Goal: Task Accomplishment & Management: Manage account settings

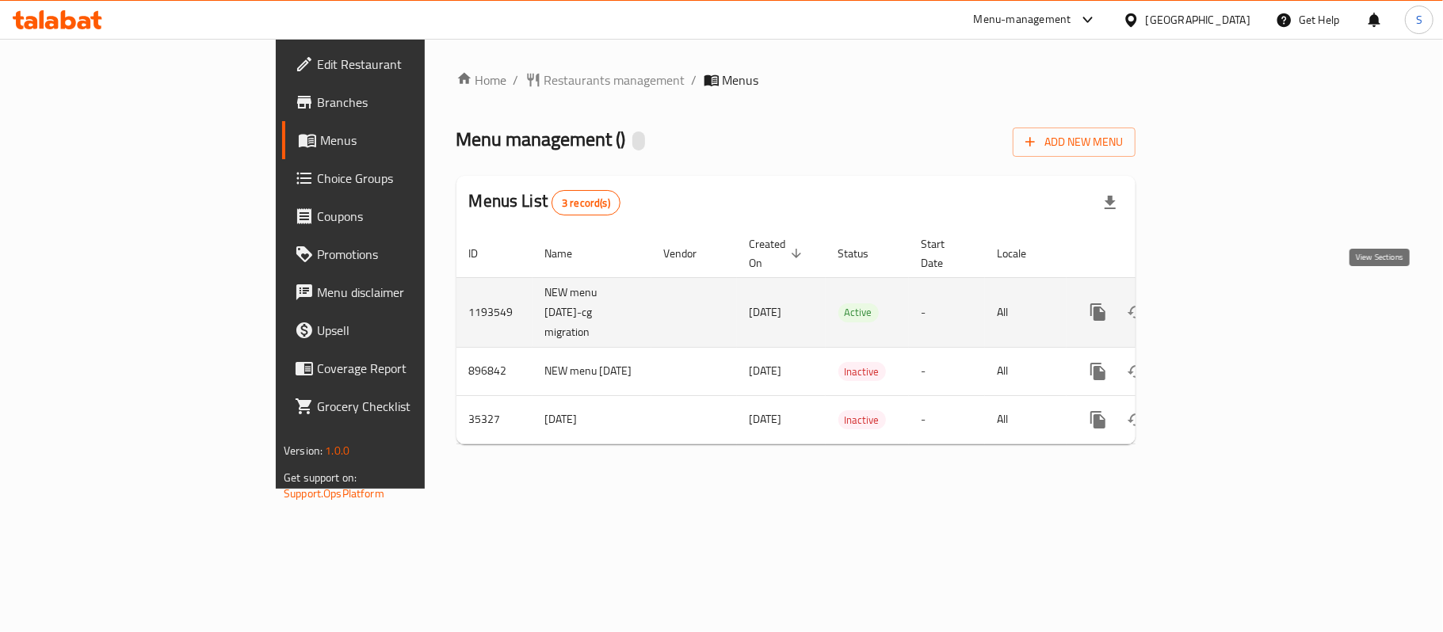
click at [1232, 299] on link "enhanced table" at bounding box center [1213, 312] width 38 height 38
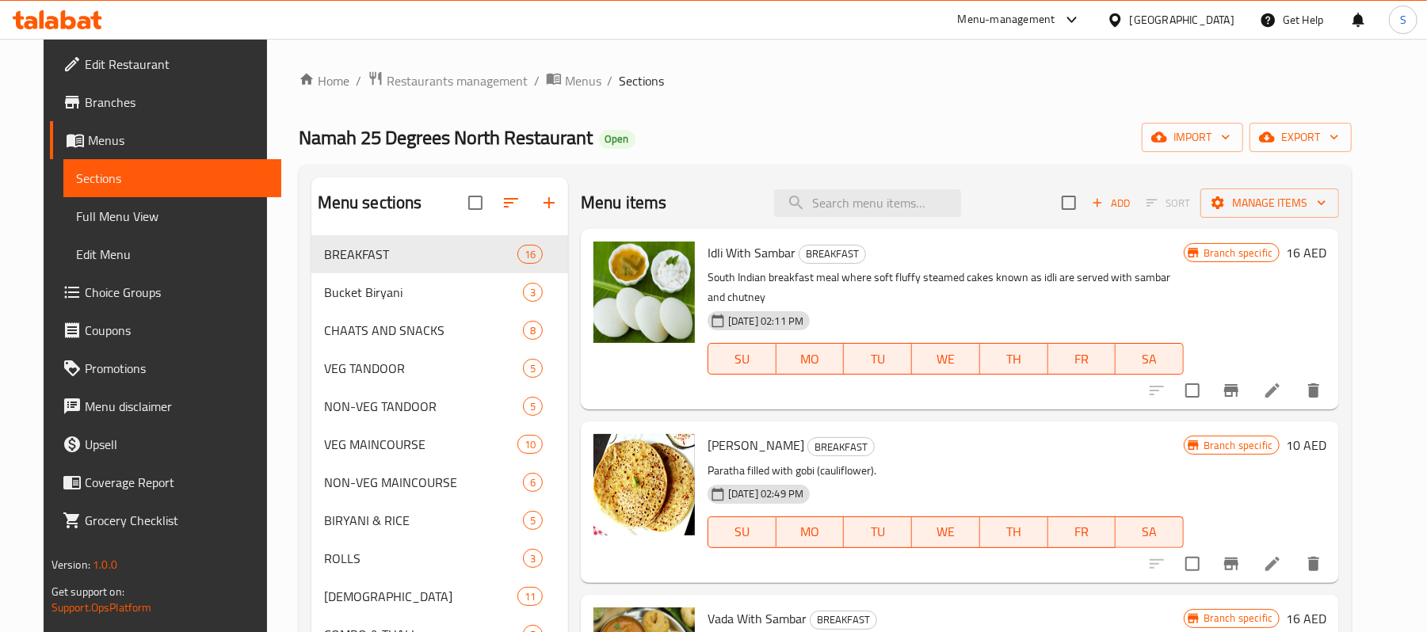
click at [1353, 153] on div "Home / Restaurants management / Menus / Sections Namah 25 Degrees North Restaur…" at bounding box center [826, 448] width 1054 height 755
click at [1351, 127] on button "export" at bounding box center [1301, 137] width 102 height 29
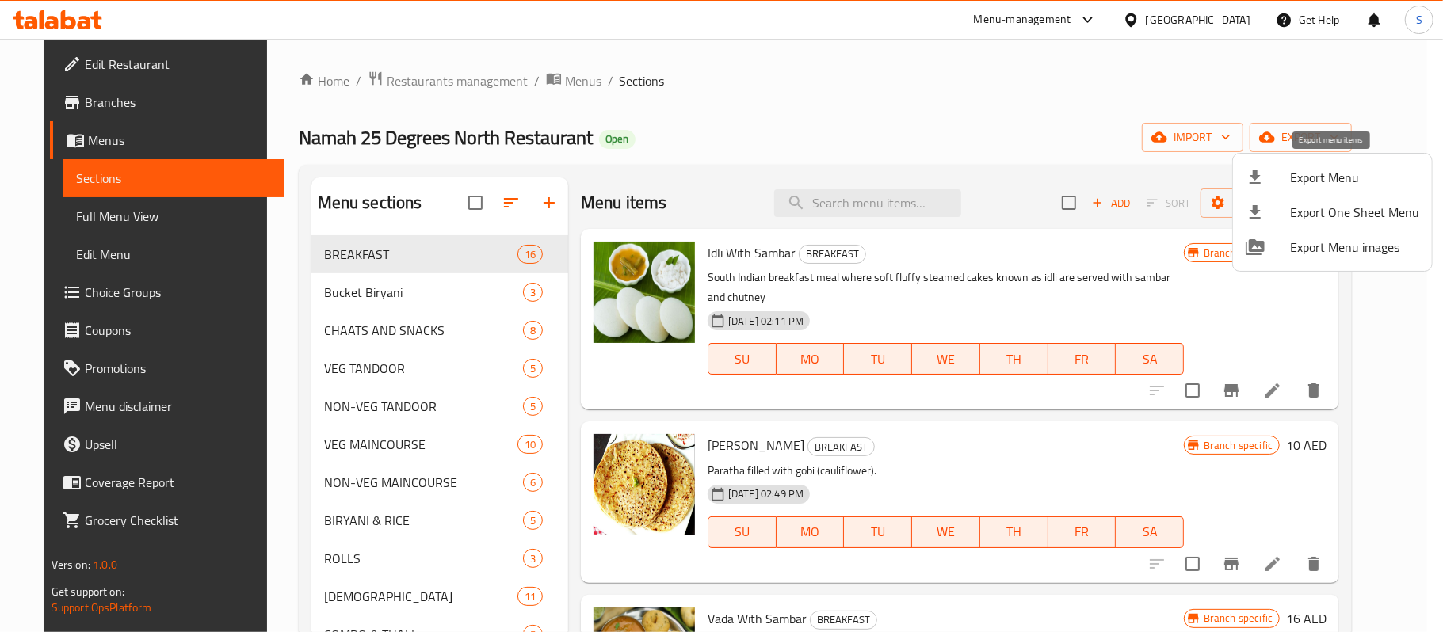
click at [1307, 175] on span "Export Menu" at bounding box center [1354, 177] width 129 height 19
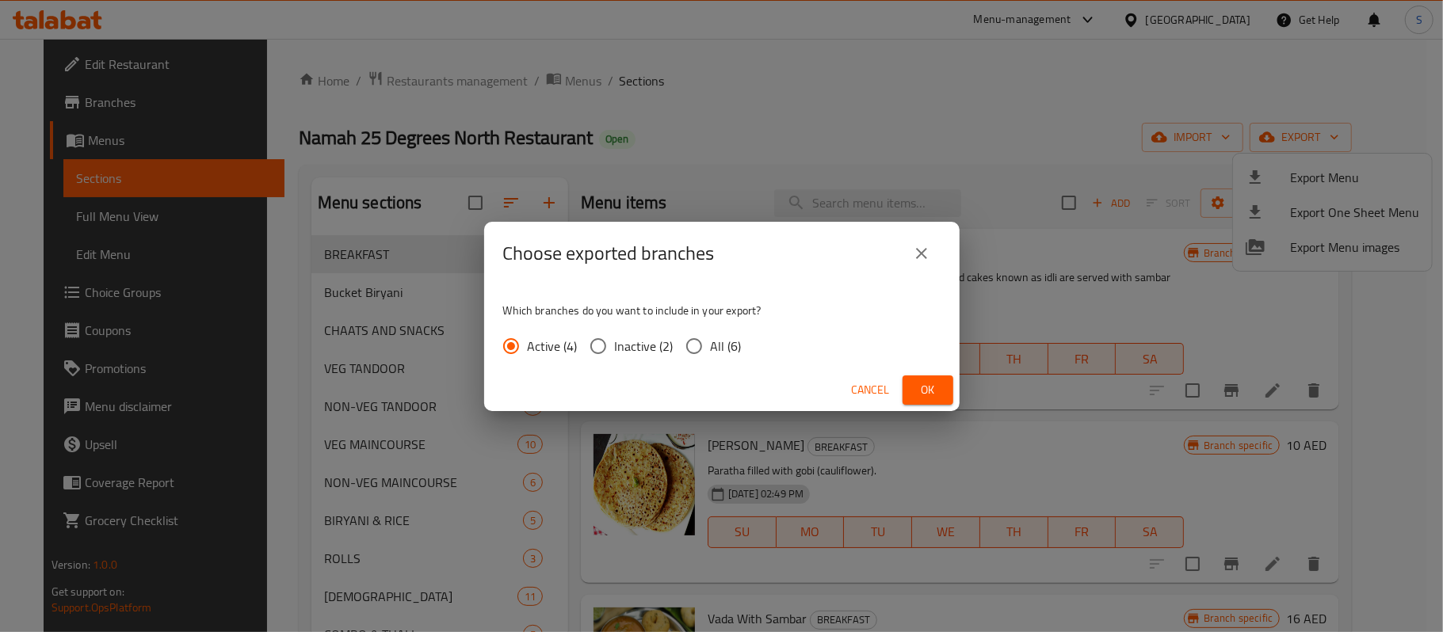
click at [724, 340] on span "All (6)" at bounding box center [726, 346] width 31 height 19
click at [711, 340] on input "All (6)" at bounding box center [694, 346] width 33 height 33
radio input "true"
click at [923, 393] on span "Ok" at bounding box center [927, 390] width 25 height 20
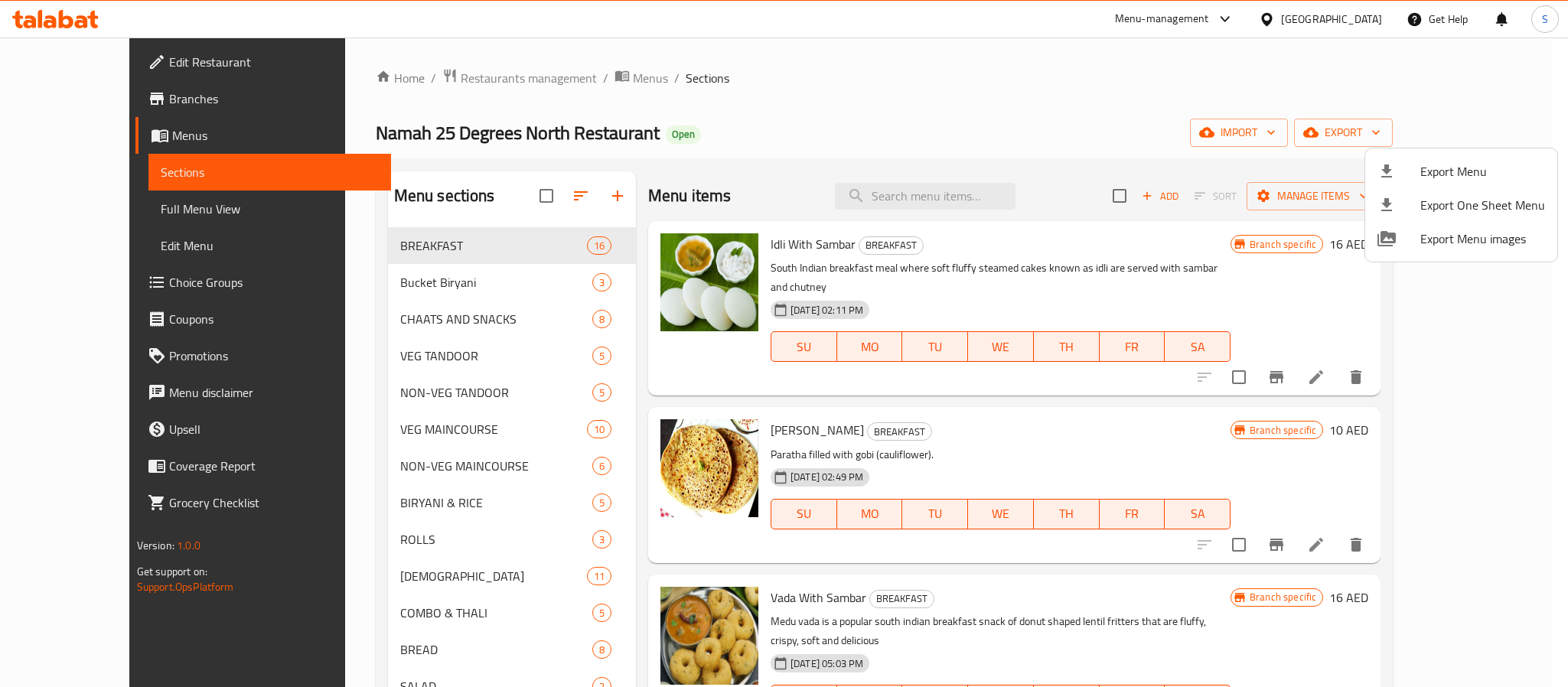
drag, startPoint x: 1106, startPoint y: 143, endPoint x: 1105, endPoint y: 151, distance: 8.1
click at [1105, 146] on div at bounding box center [784, 344] width 1568 height 687
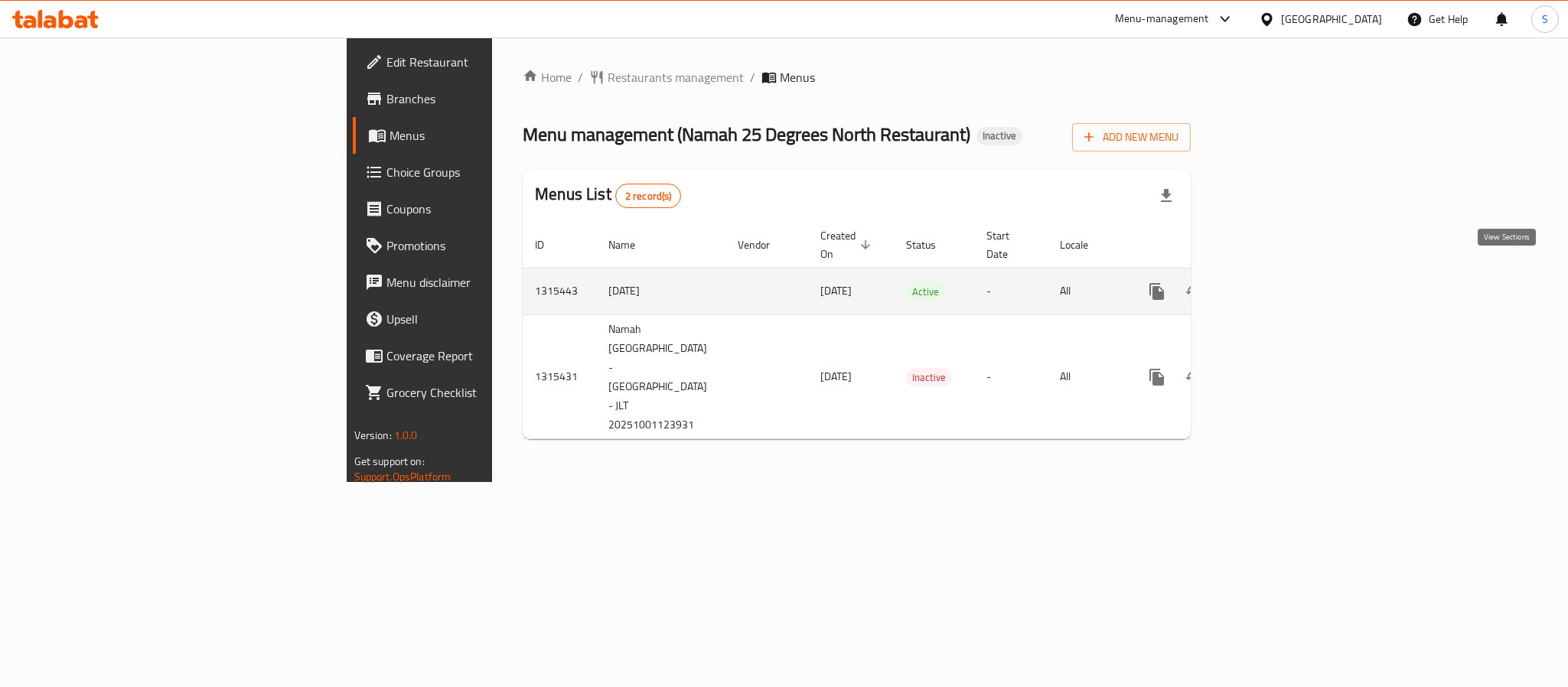
click at [1276, 282] on icon "enhanced table" at bounding box center [1267, 290] width 18 height 18
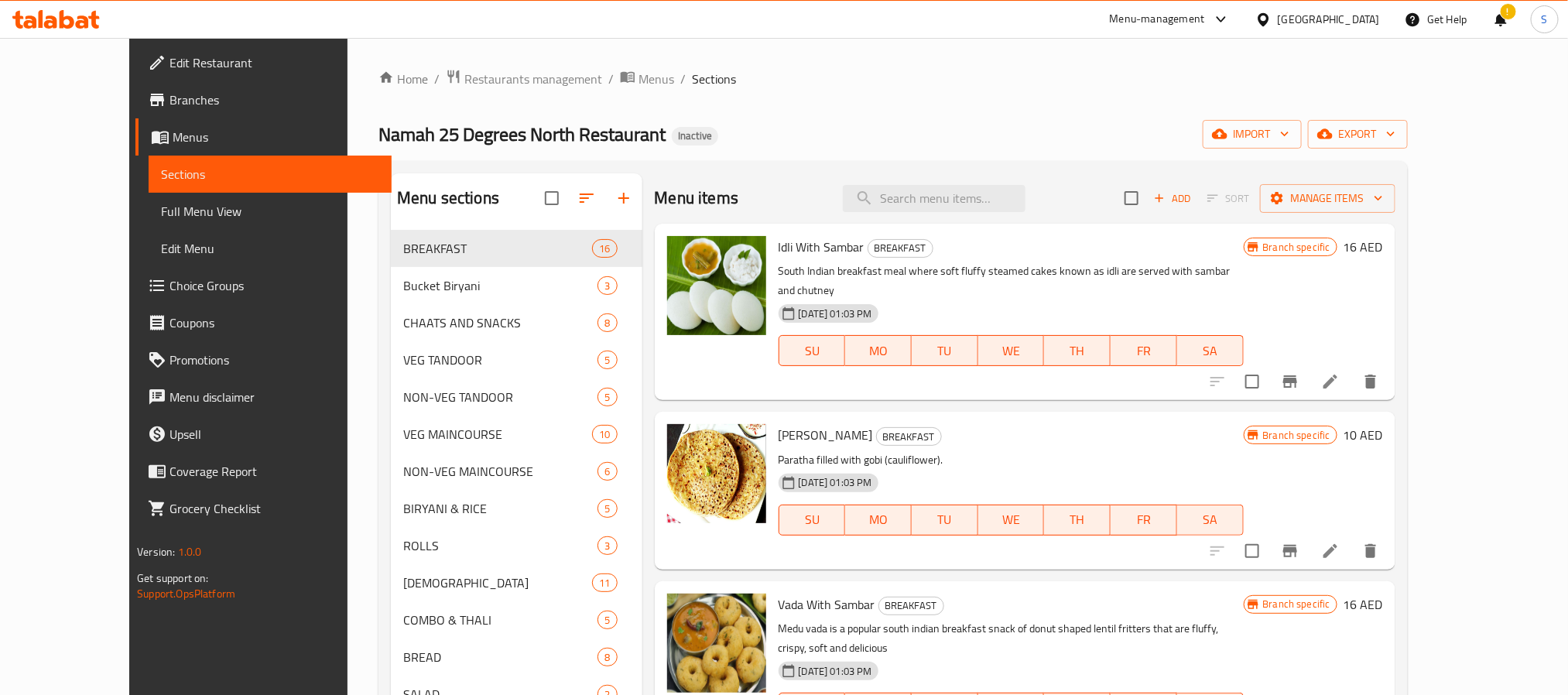
click at [170, 102] on span "Branches" at bounding box center [274, 100] width 209 height 19
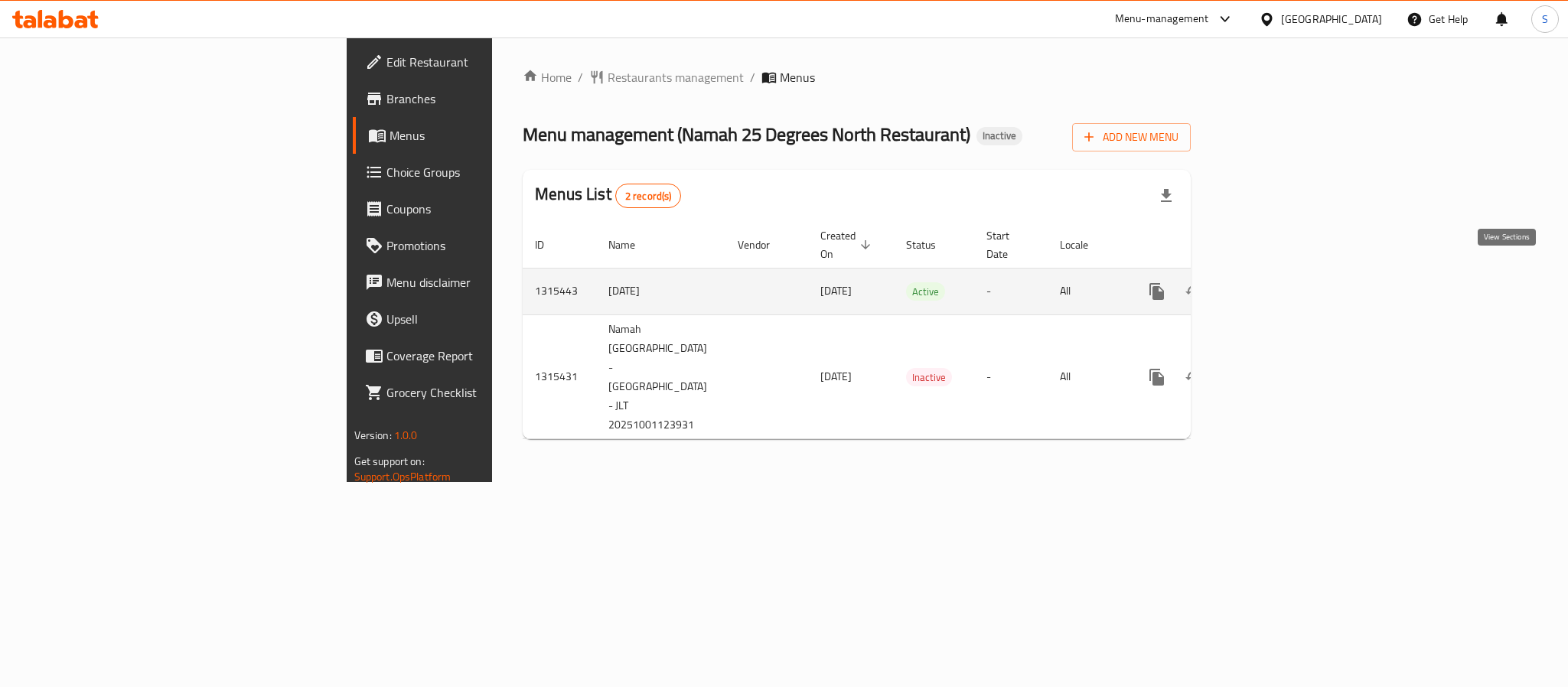
click at [1276, 282] on icon "enhanced table" at bounding box center [1267, 290] width 18 height 18
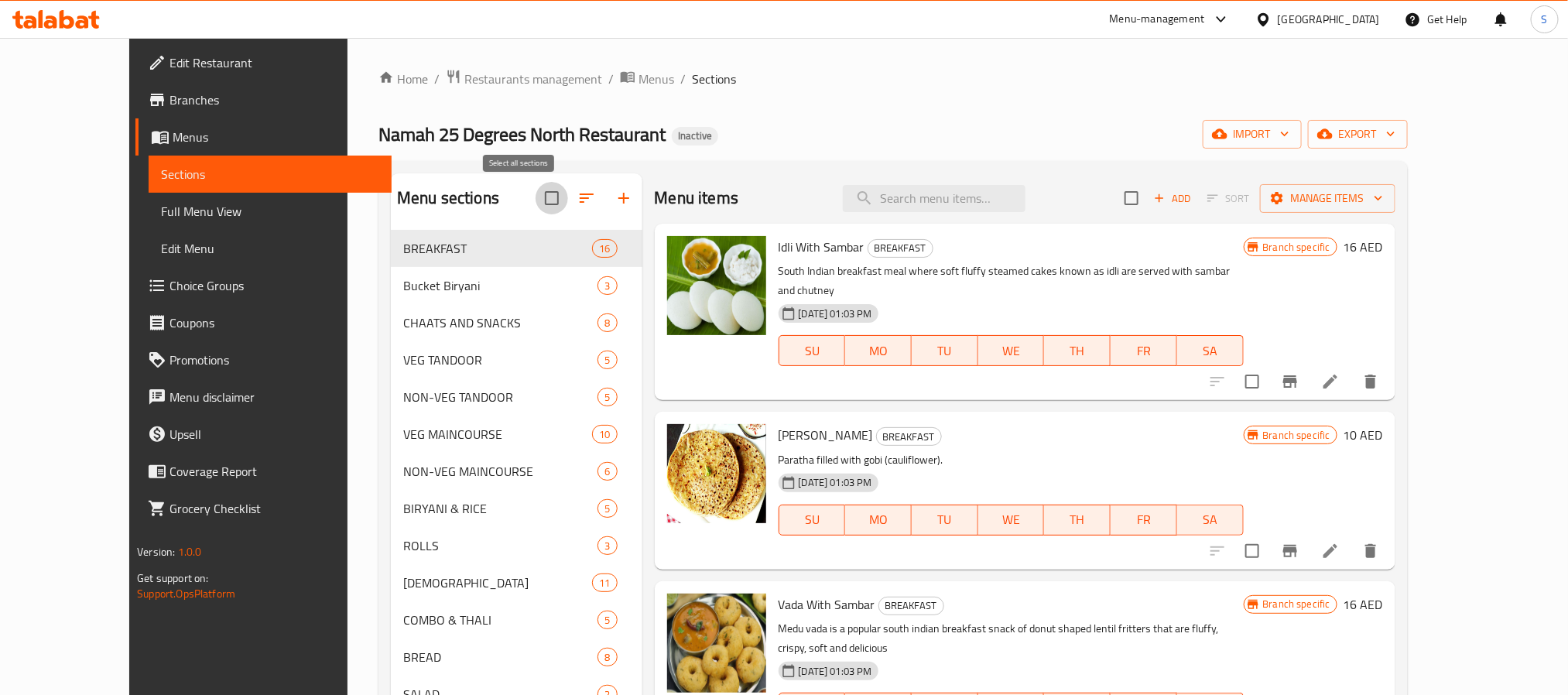
click at [535, 198] on input "checkbox" at bounding box center [551, 197] width 32 height 32
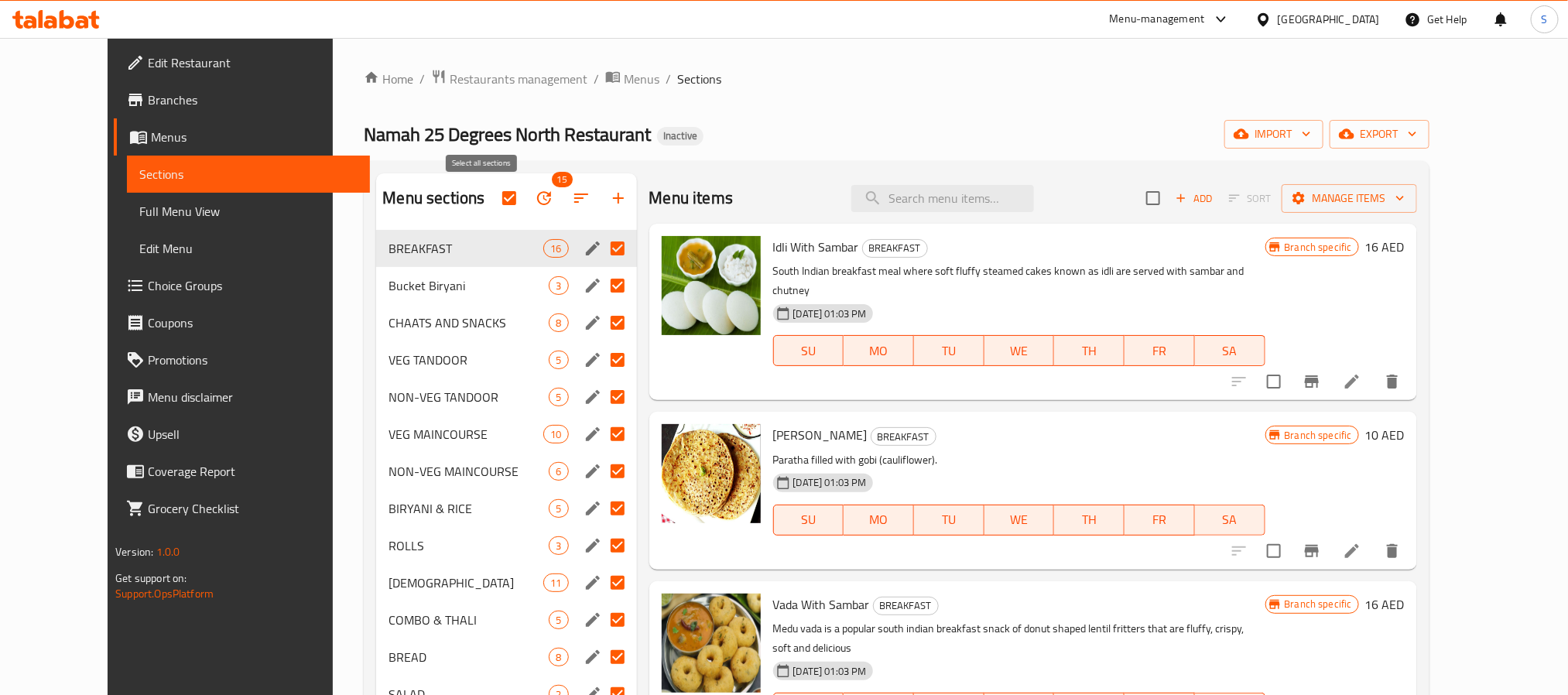
click at [493, 195] on input "checkbox" at bounding box center [509, 197] width 32 height 32
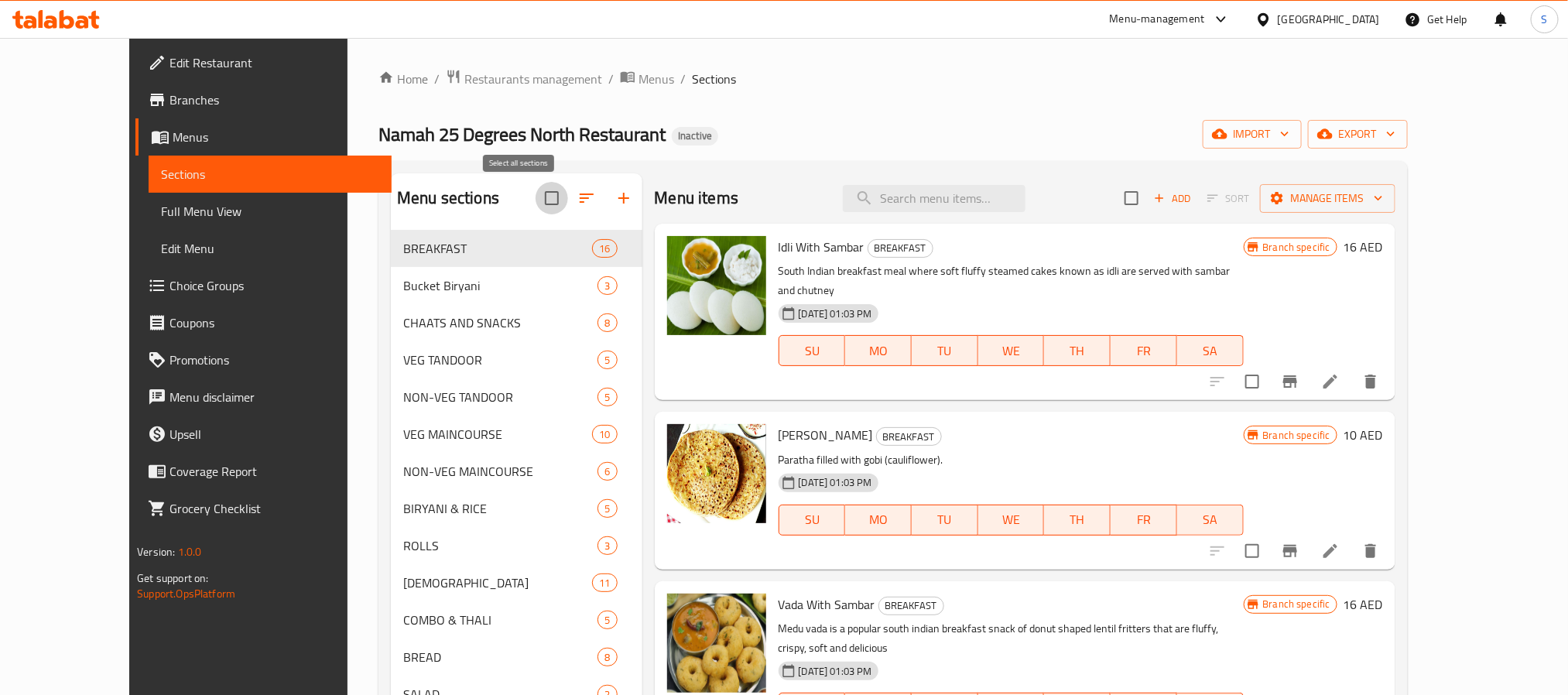
click at [535, 191] on input "checkbox" at bounding box center [551, 197] width 32 height 32
checkbox input "true"
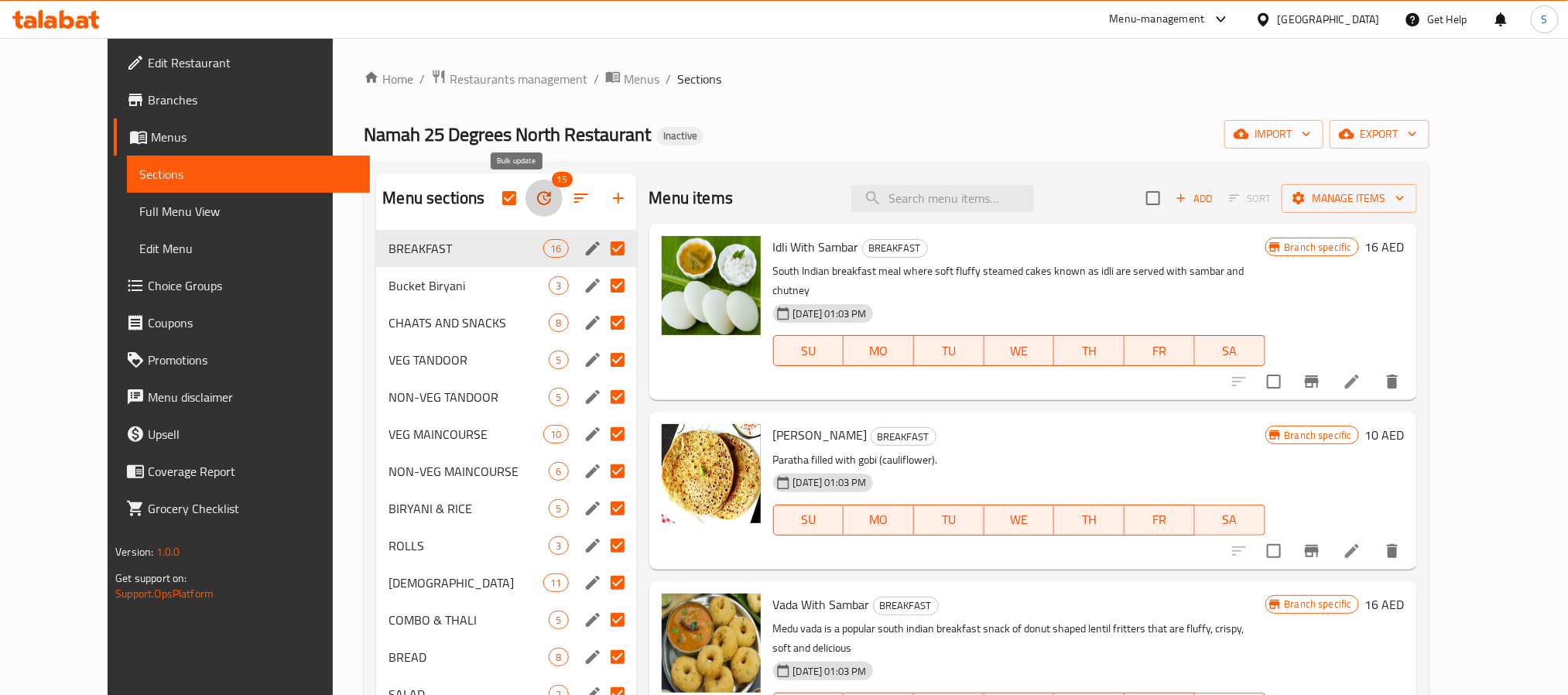
click at [530, 202] on button "button" at bounding box center [544, 198] width 37 height 37
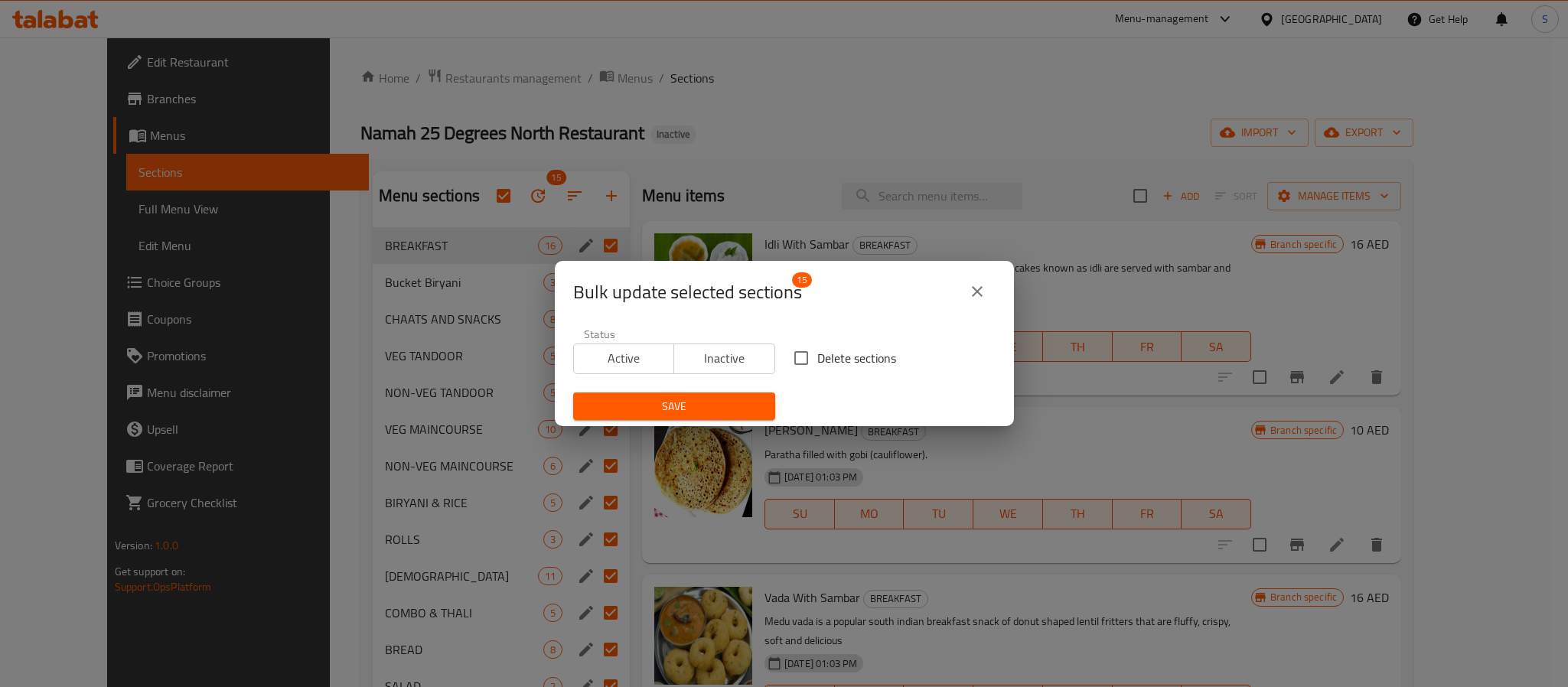
click at [871, 377] on div "Delete sections" at bounding box center [894, 358] width 220 height 50
drag, startPoint x: 854, startPoint y: 356, endPoint x: 846, endPoint y: 363, distance: 10.6
click at [854, 356] on span "Delete sections" at bounding box center [856, 357] width 79 height 18
click at [817, 356] on input "Delete sections" at bounding box center [800, 357] width 32 height 32
checkbox input "true"
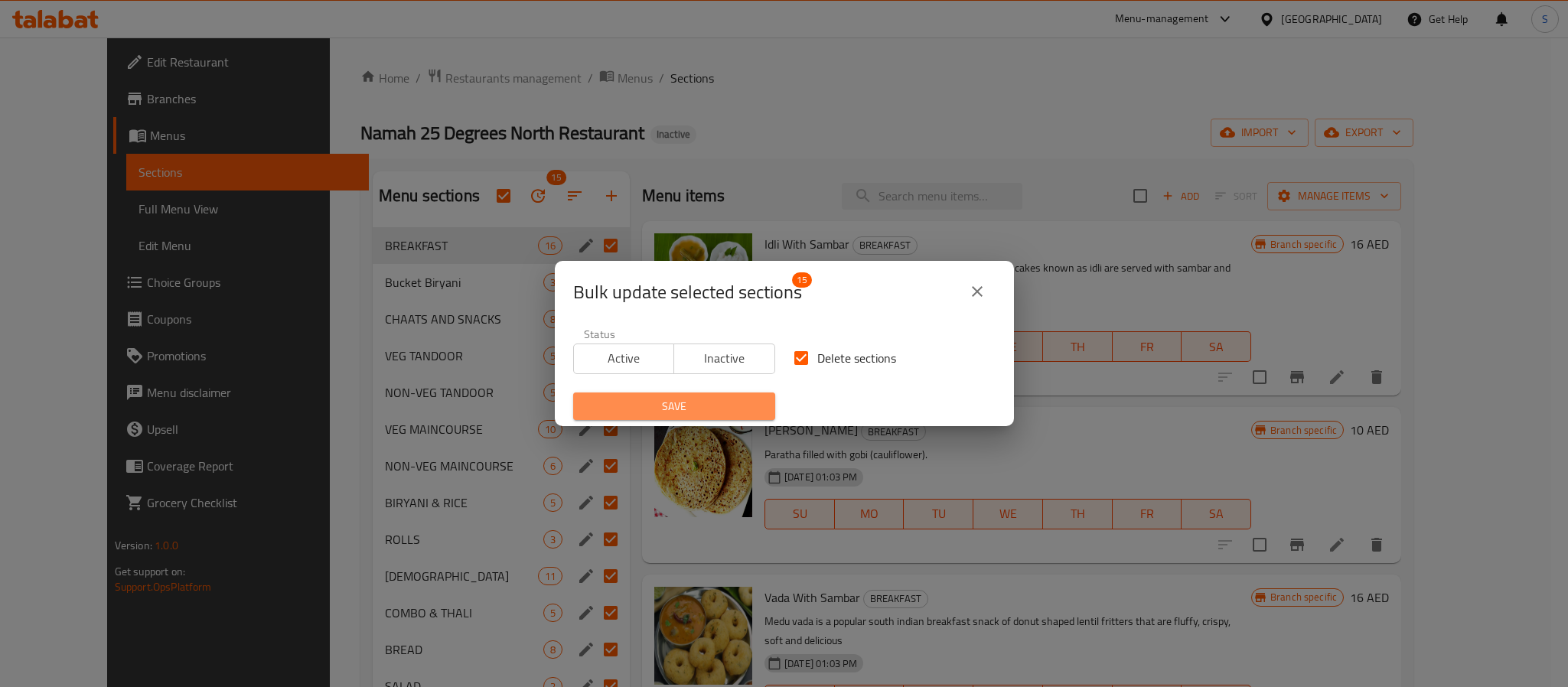
click at [719, 406] on span "Save" at bounding box center [674, 406] width 178 height 19
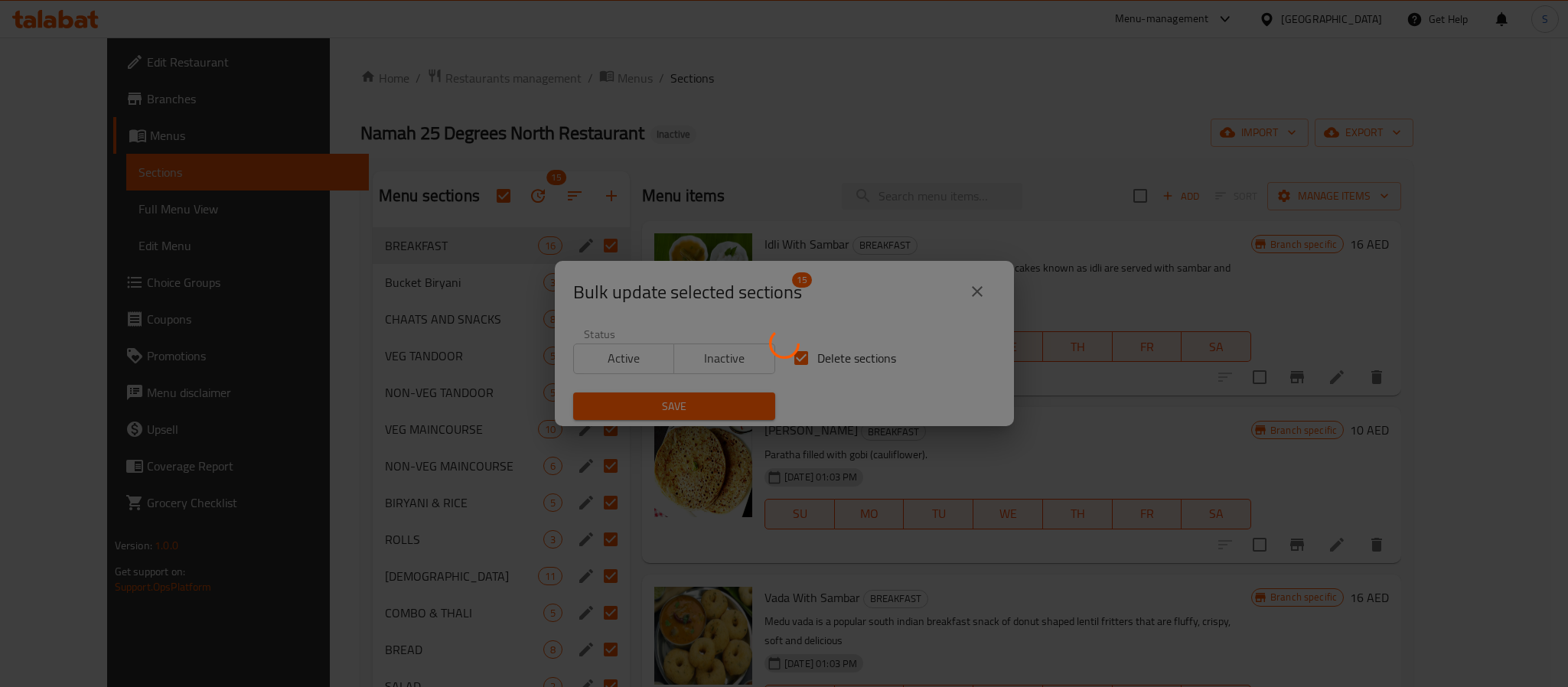
checkbox input "false"
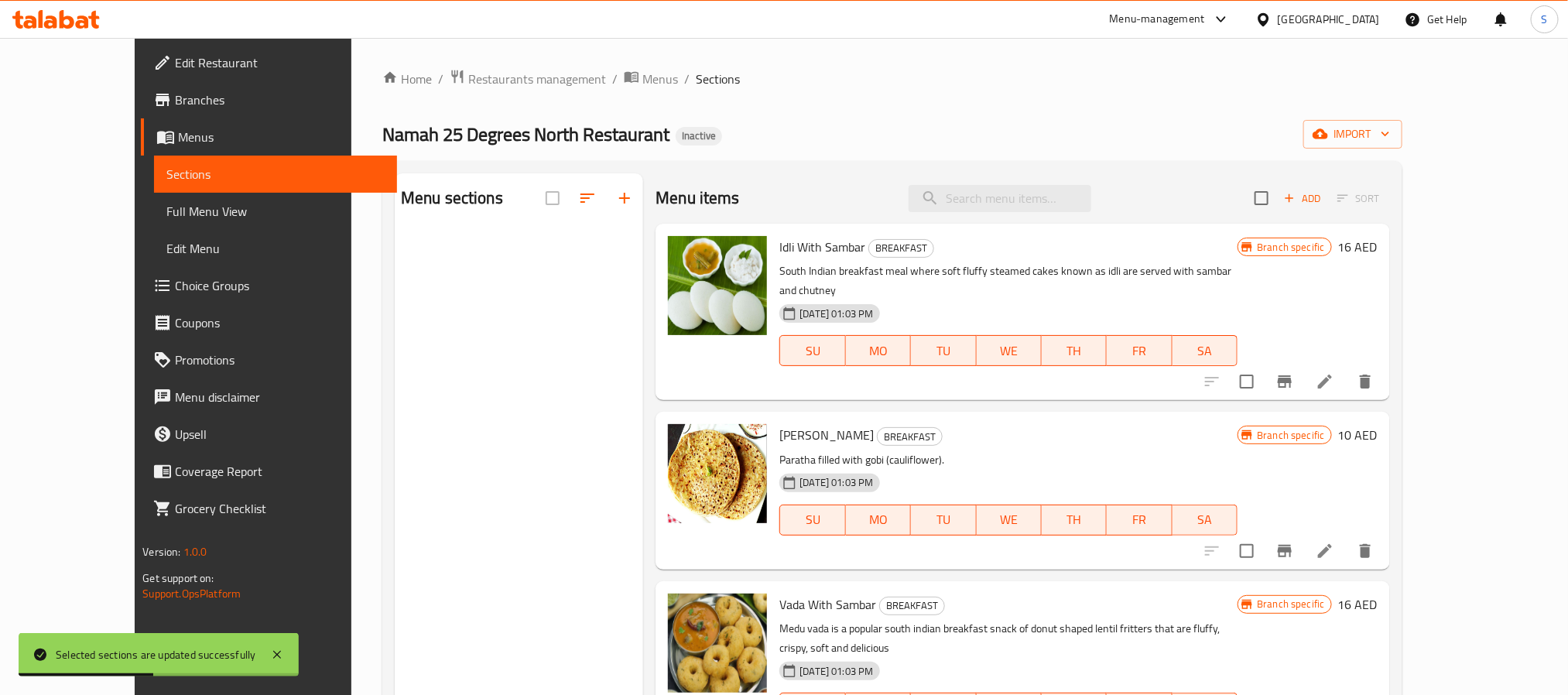
click at [915, 121] on div "Namah 25 Degrees North Restaurant Inactive import" at bounding box center [892, 134] width 1020 height 28
click at [1389, 133] on span "import" at bounding box center [1352, 135] width 74 height 20
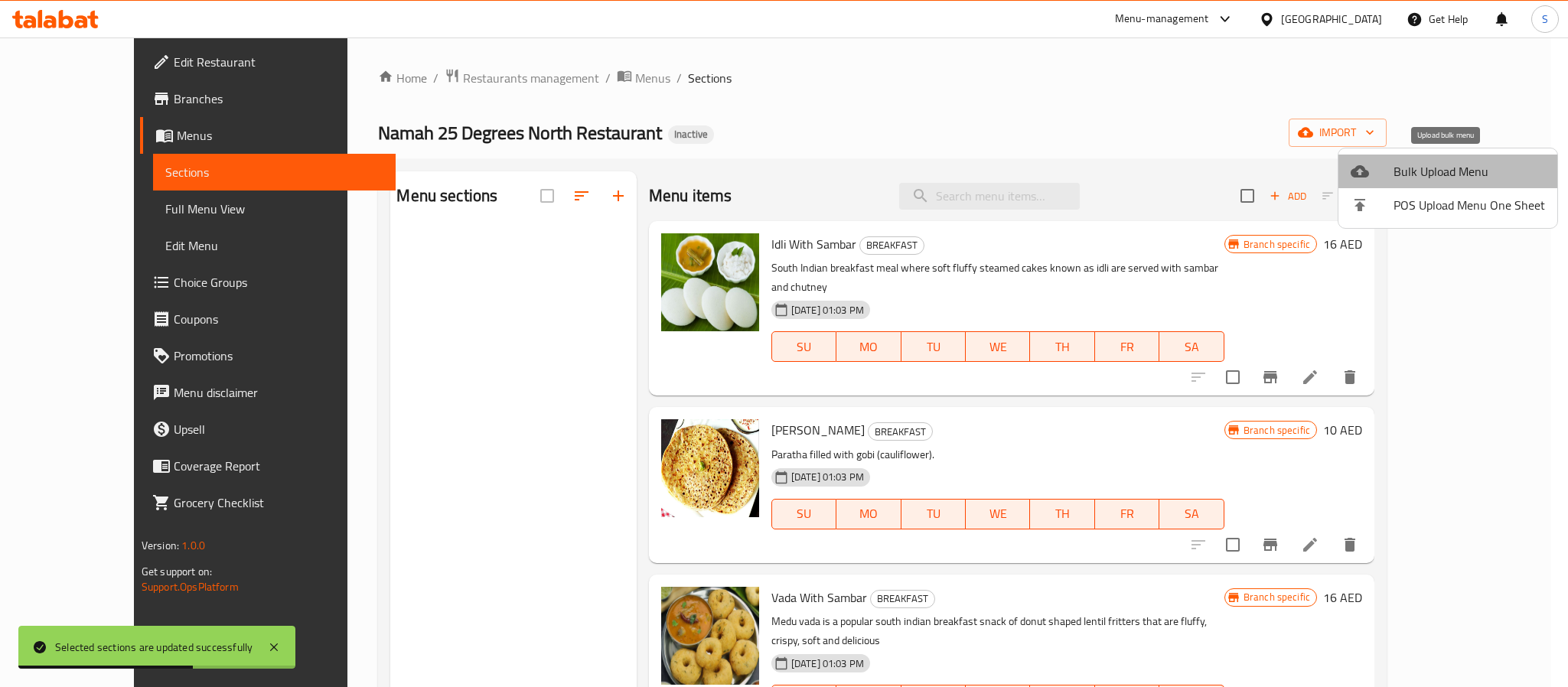
click at [1455, 156] on li "Bulk Upload Menu" at bounding box center [1447, 171] width 219 height 34
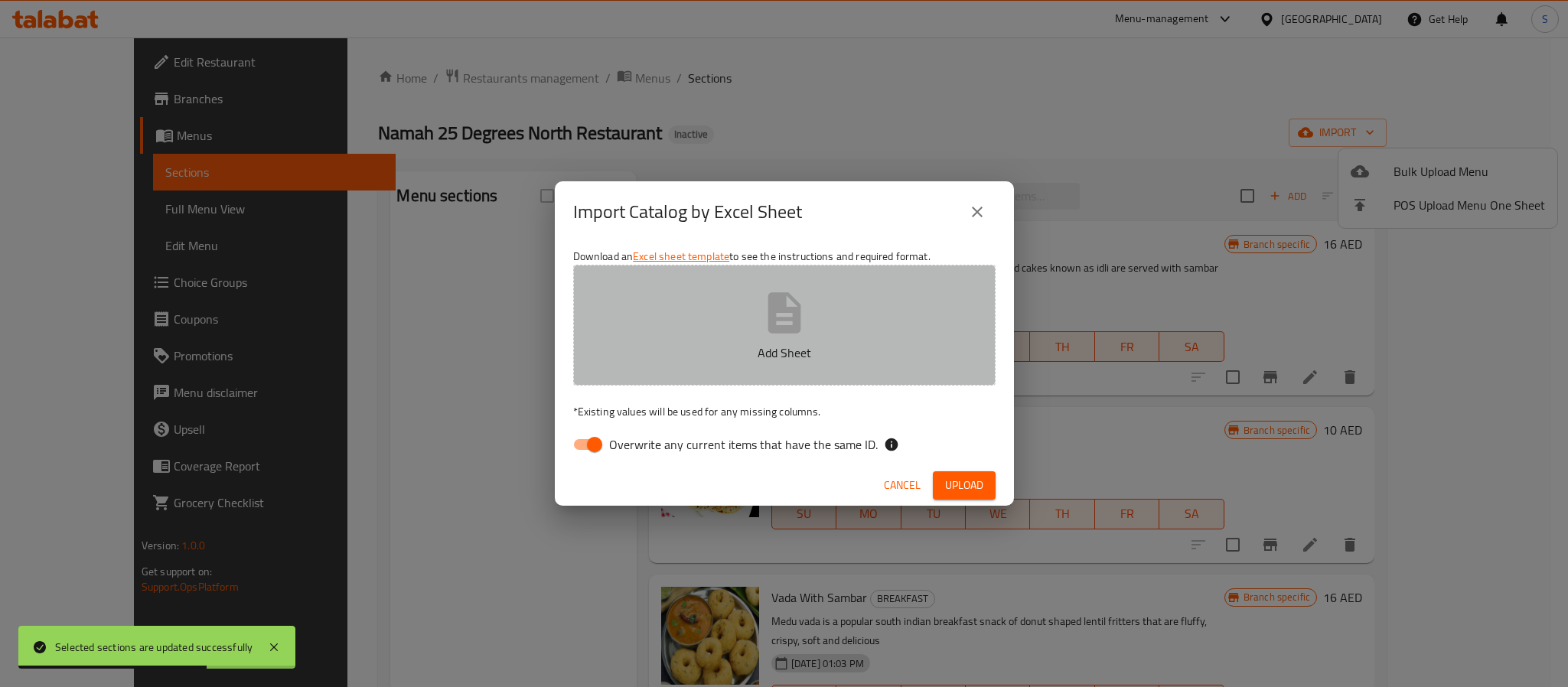
click at [773, 287] on button "Add Sheet" at bounding box center [785, 324] width 423 height 121
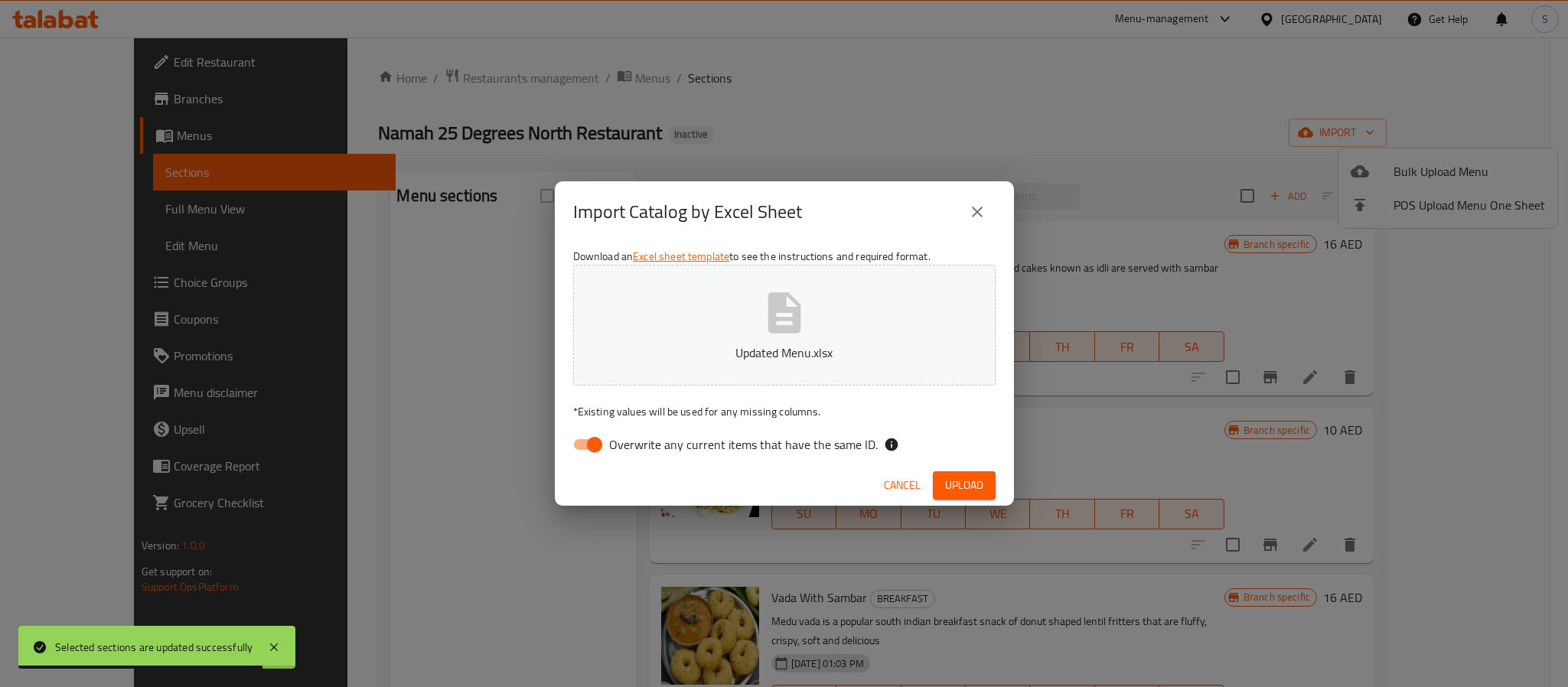
click at [630, 406] on p "* Existing values will be used for any missing columns." at bounding box center [785, 411] width 423 height 15
click at [631, 423] on div "Download an Excel sheet template to see the instructions and required format. U…" at bounding box center [785, 353] width 460 height 222
click at [632, 429] on label "Overwrite any current items that have the same ID." at bounding box center [721, 444] width 313 height 29
click at [632, 429] on input "Overwrite any current items that have the same ID." at bounding box center [595, 444] width 87 height 29
checkbox input "false"
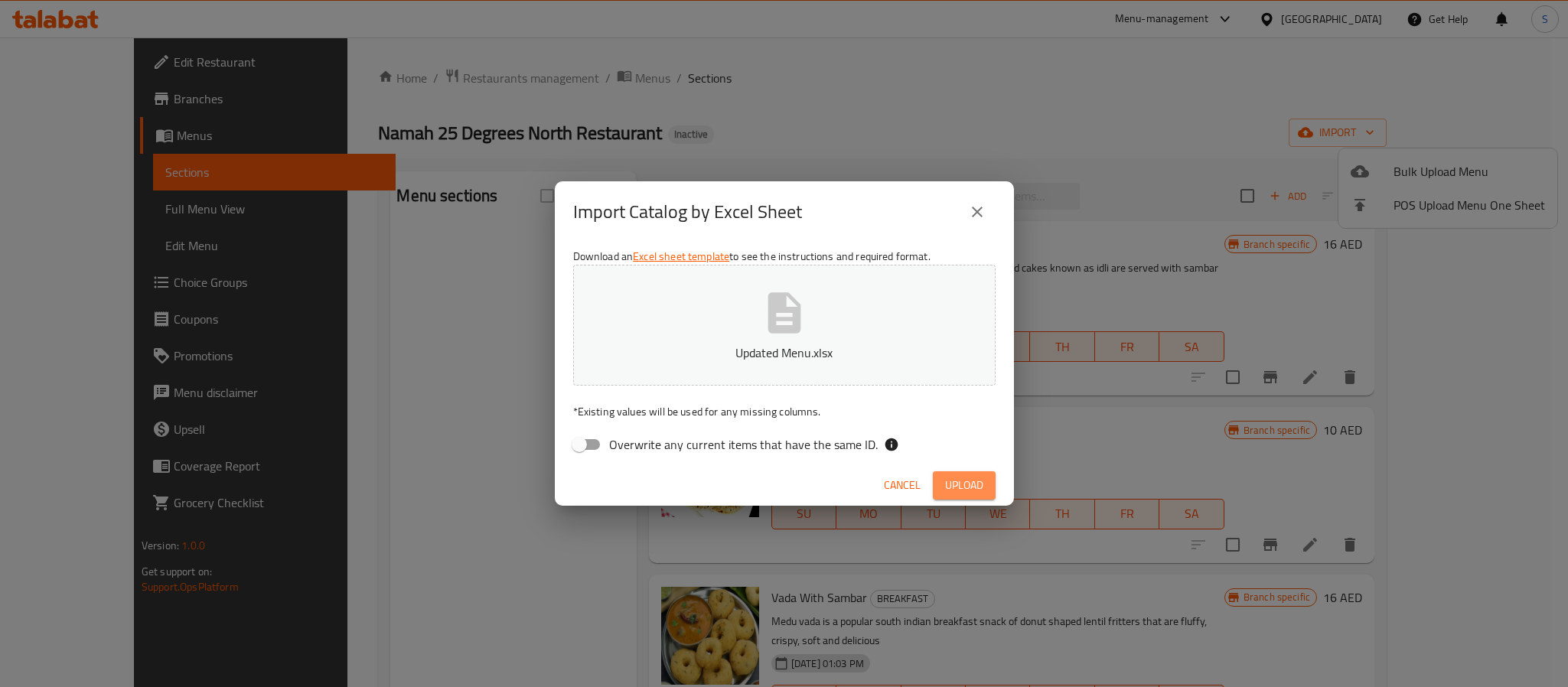
click at [966, 481] on span "Upload" at bounding box center [965, 485] width 39 height 19
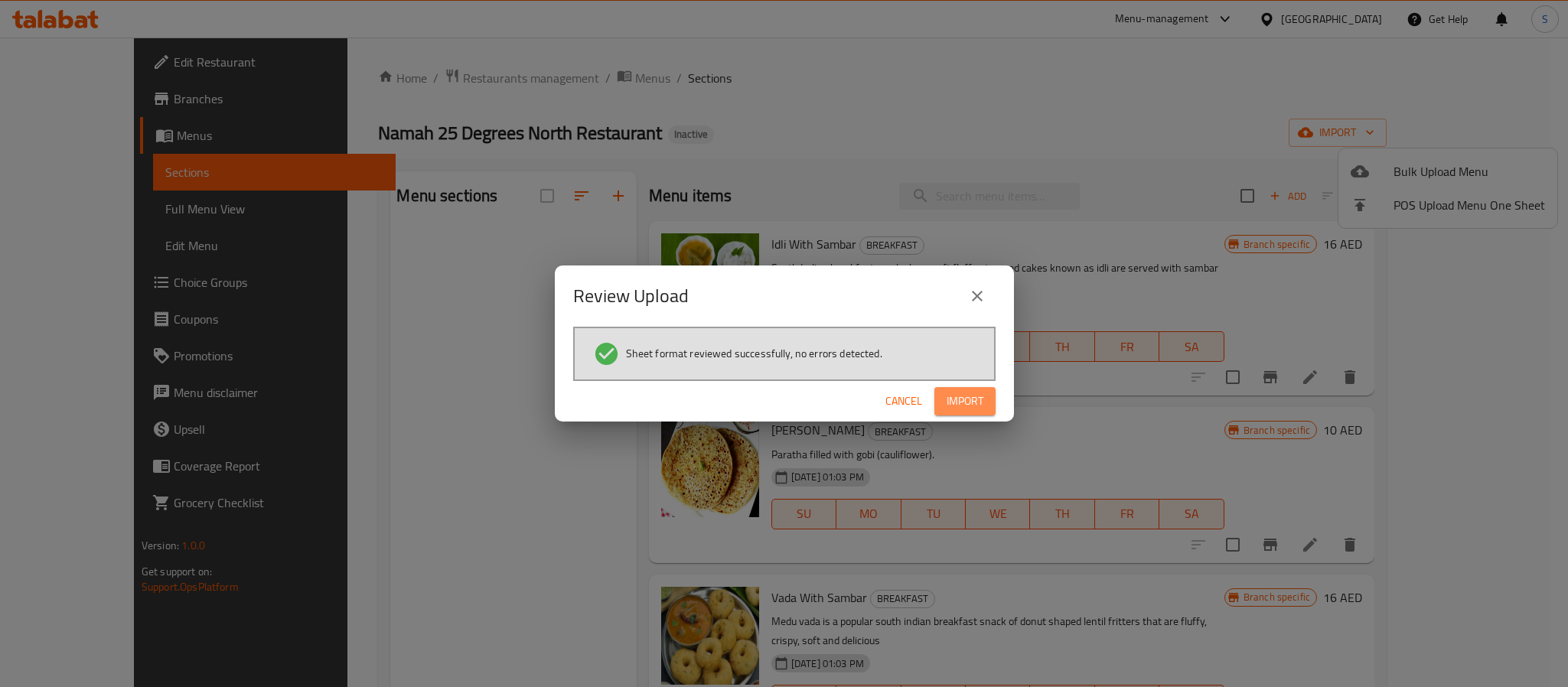
click at [980, 400] on span "Import" at bounding box center [965, 401] width 37 height 19
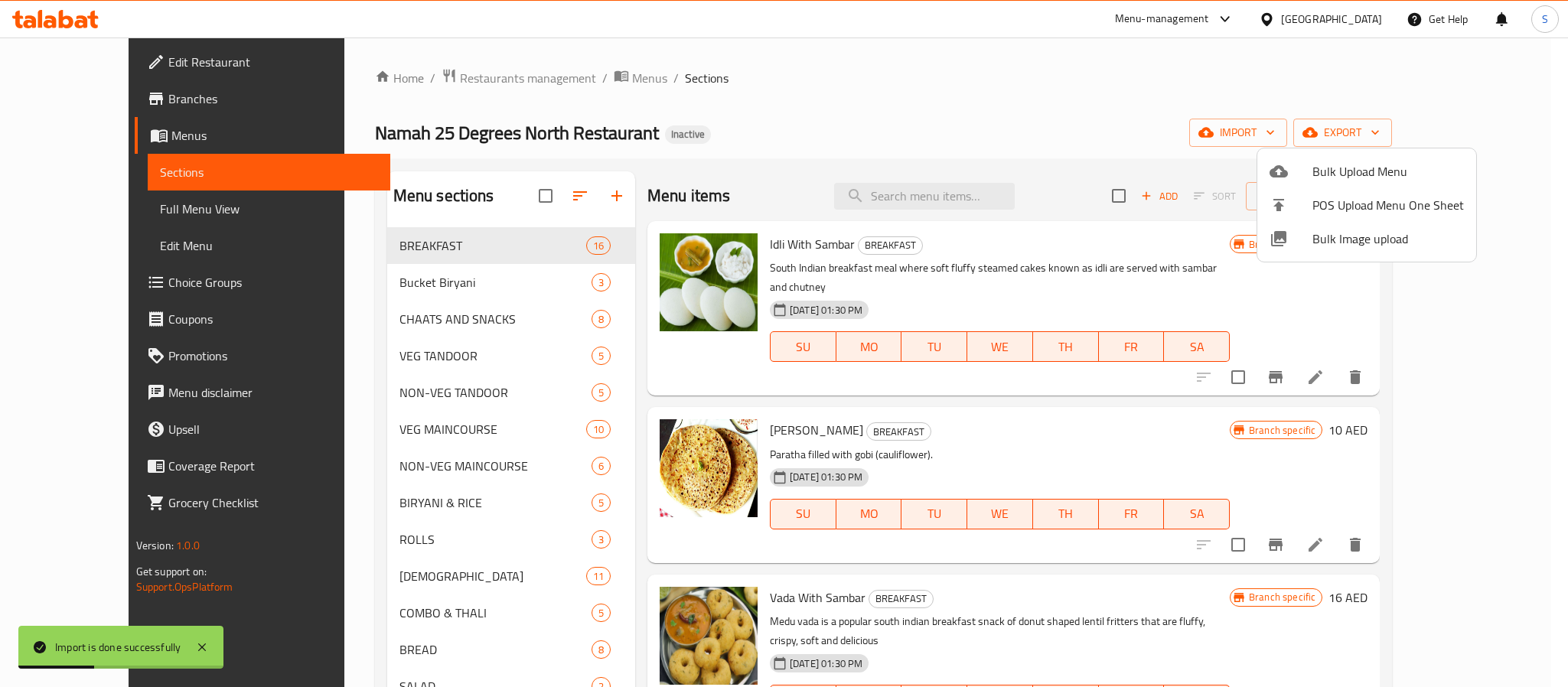
click at [448, 425] on div at bounding box center [784, 344] width 1568 height 687
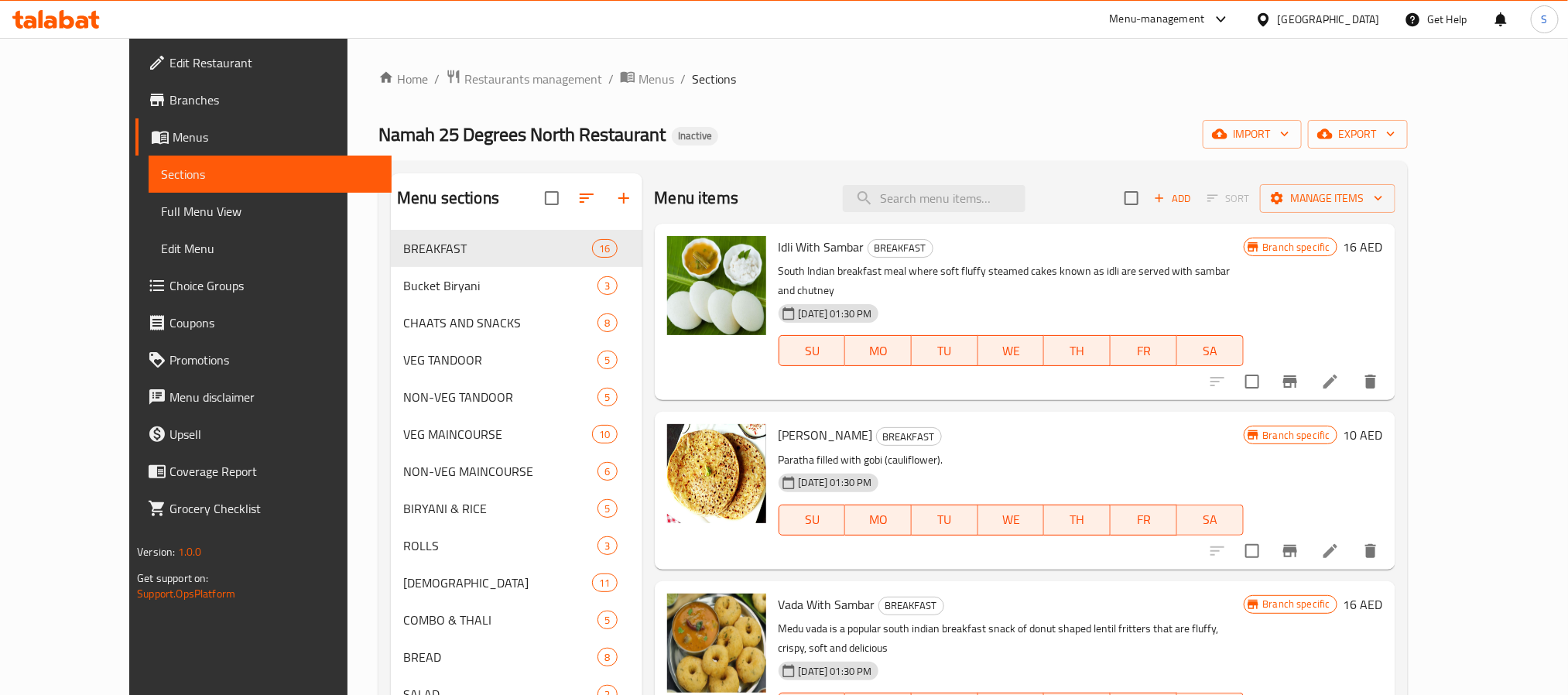
click at [161, 203] on span "Full Menu View" at bounding box center [269, 211] width 218 height 19
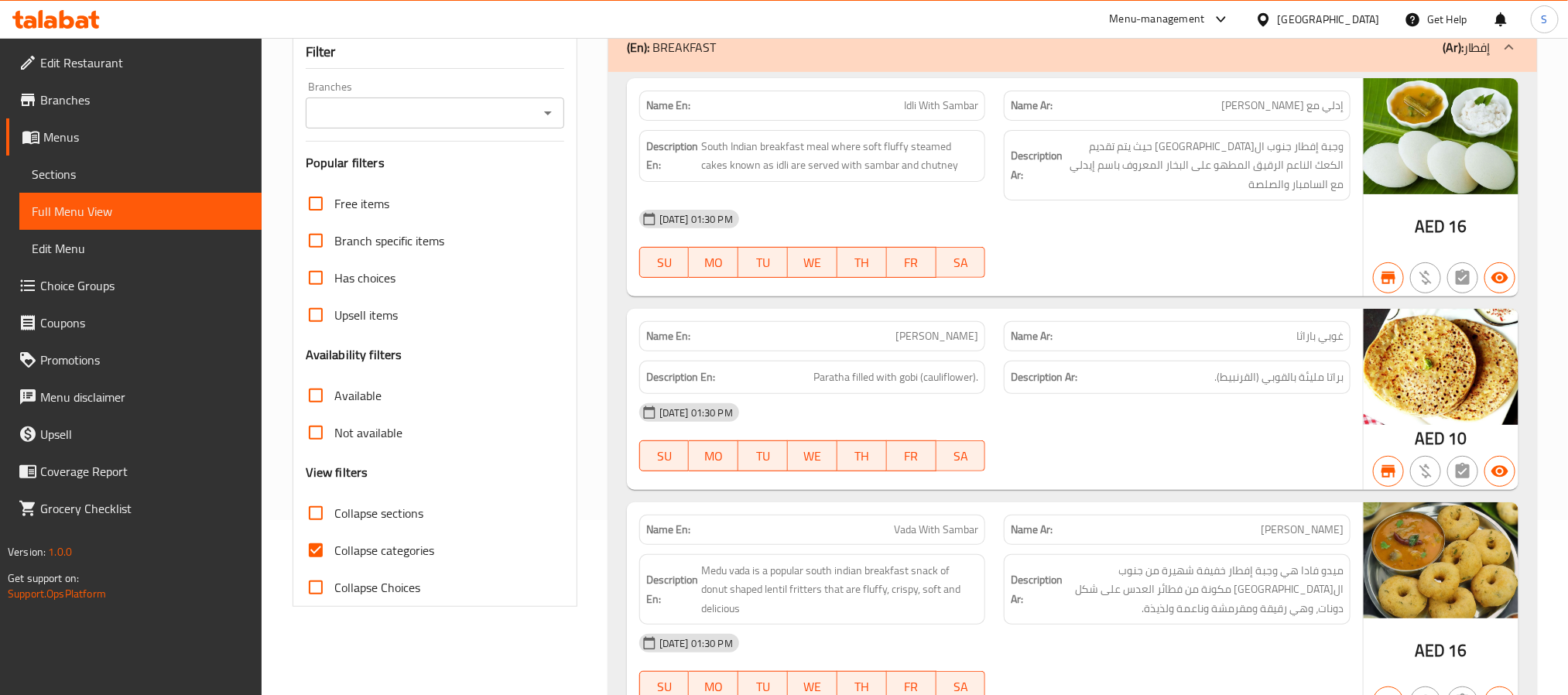
scroll to position [232, 0]
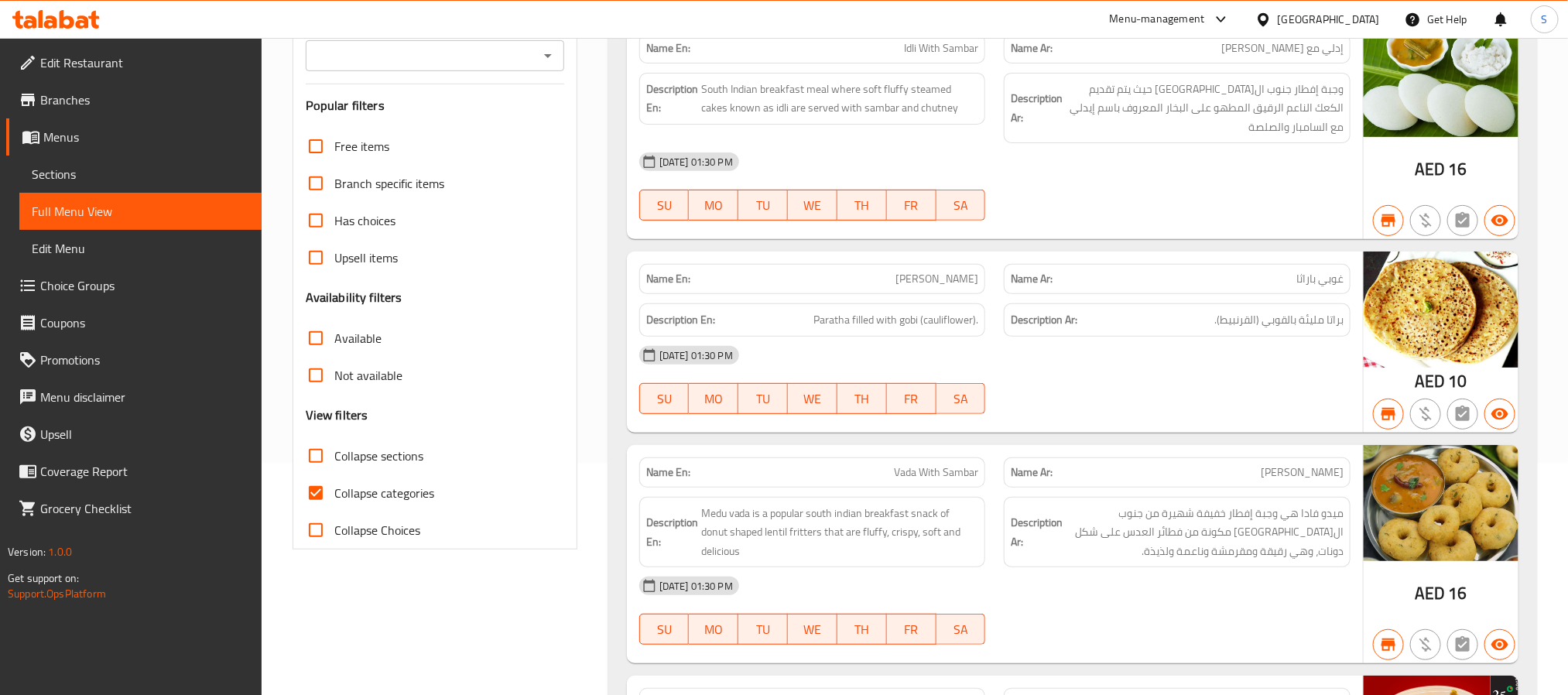
click at [347, 217] on span "Has choices" at bounding box center [364, 220] width 62 height 19
click at [334, 217] on input "Has choices" at bounding box center [315, 221] width 37 height 37
checkbox input "true"
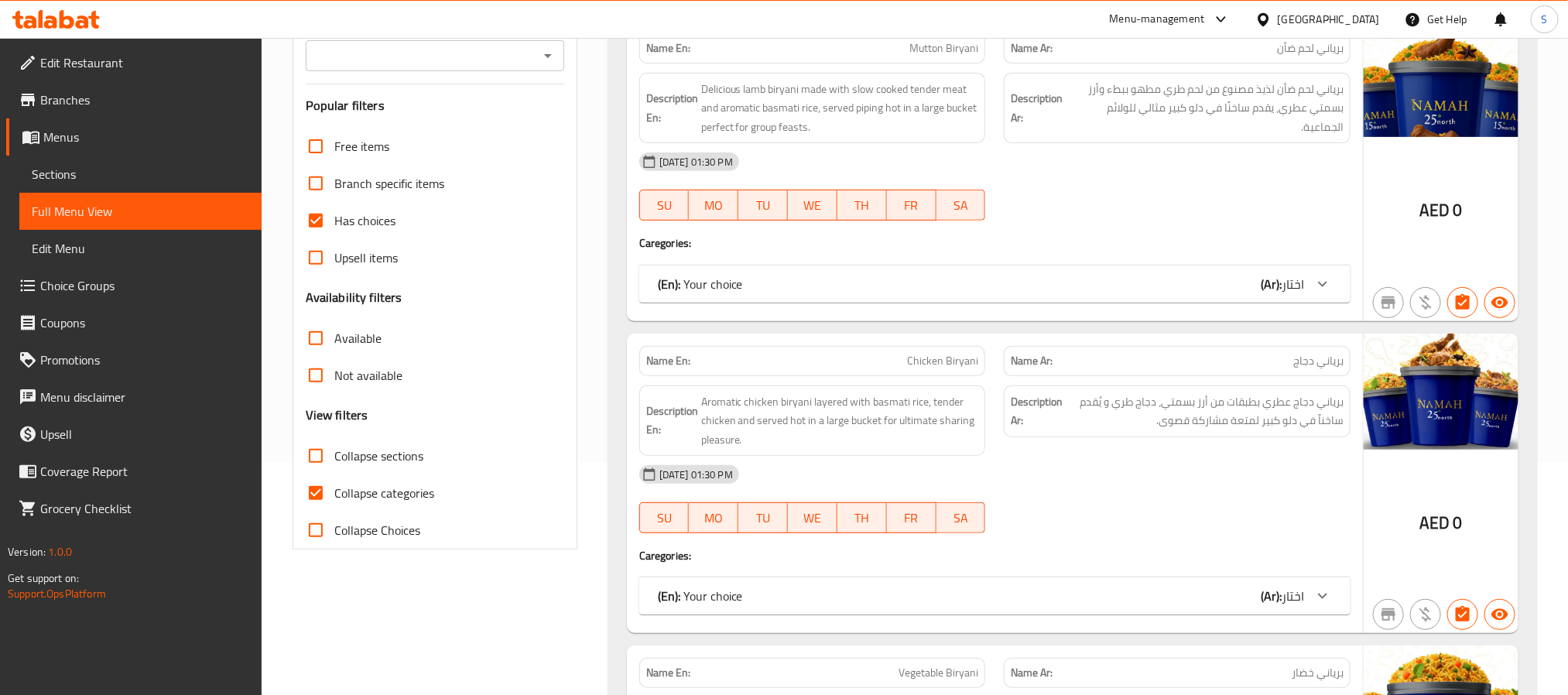
click at [334, 507] on input "Collapse categories" at bounding box center [315, 493] width 37 height 37
checkbox input "false"
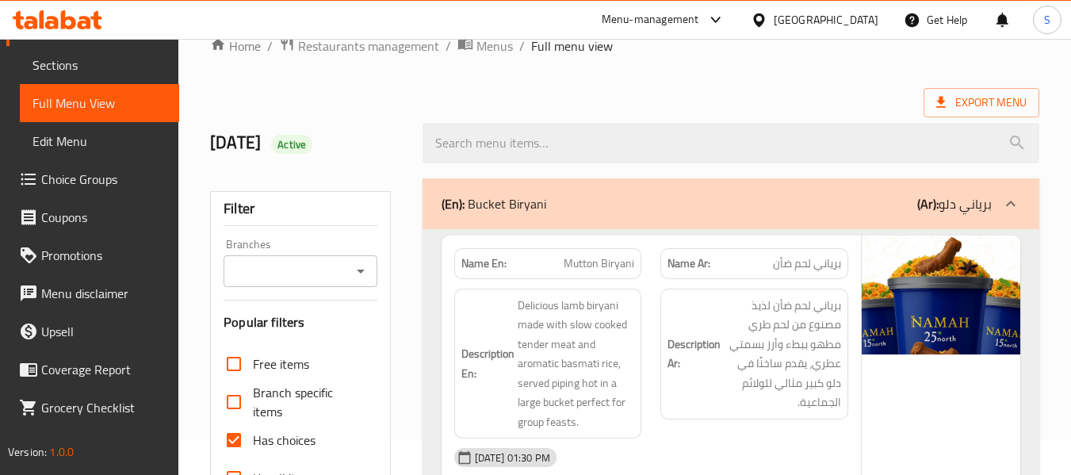
scroll to position [0, 0]
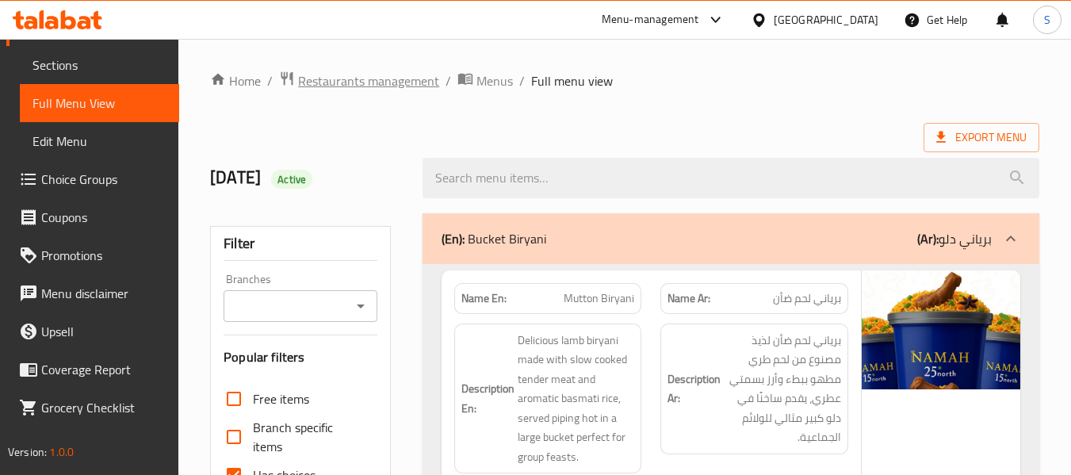
click at [369, 82] on span "Restaurants management" at bounding box center [368, 80] width 141 height 19
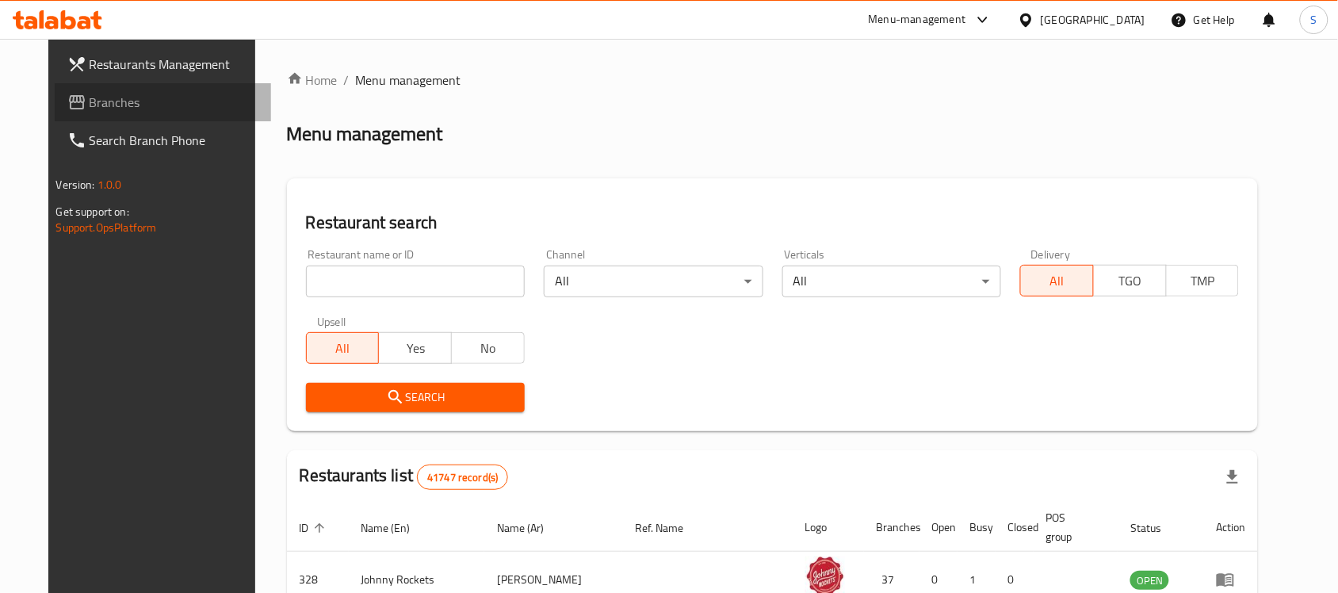
click at [95, 117] on link "Branches" at bounding box center [163, 102] width 217 height 38
